Goal: Find contact information: Find contact information

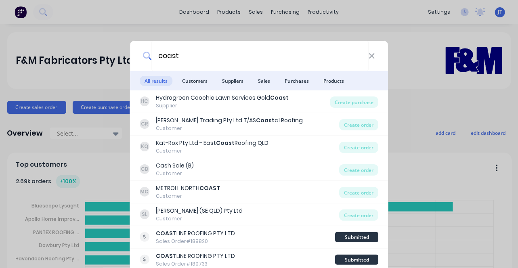
type input "coast"
click at [262, 121] on div "[PERSON_NAME] Trading Pty Ltd T/AS Coast al Roofing" at bounding box center [229, 120] width 147 height 8
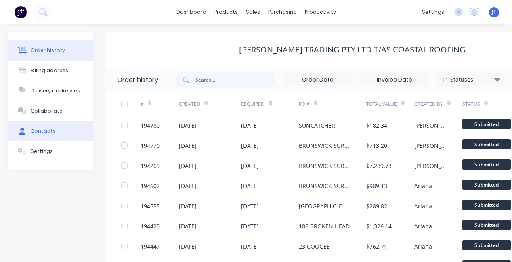
click at [43, 139] on button "Contacts" at bounding box center [50, 131] width 85 height 20
select select "AU"
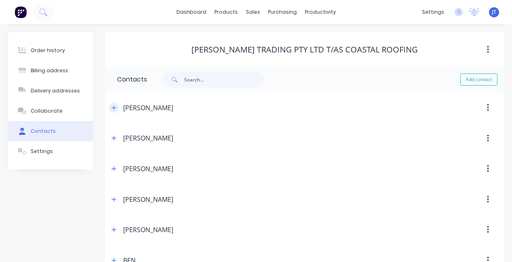
click at [114, 107] on icon "button" at bounding box center [114, 107] width 4 height 4
